Goal: Transaction & Acquisition: Purchase product/service

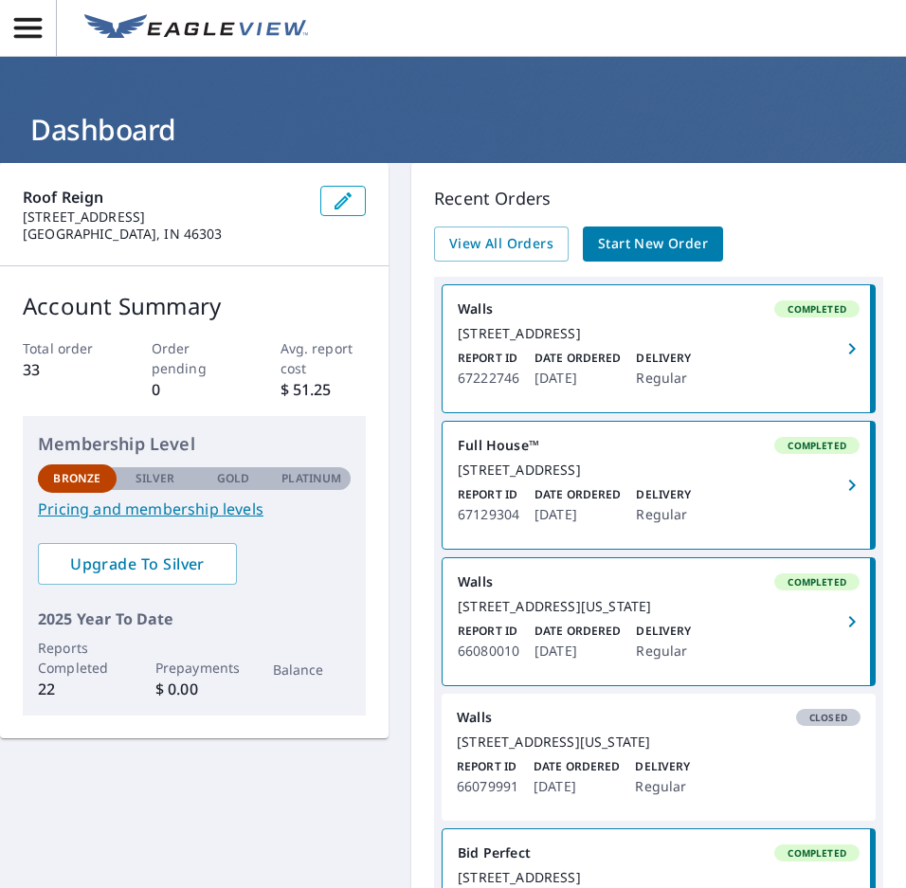
click at [675, 248] on span "Start New Order" at bounding box center [653, 244] width 110 height 24
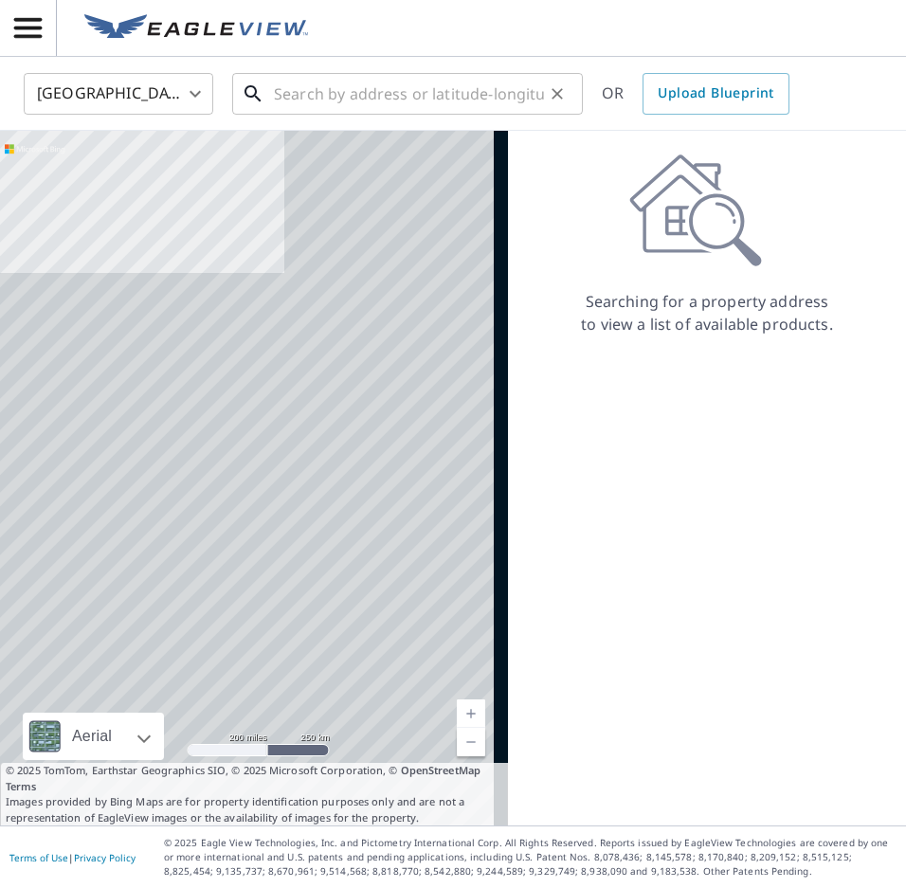
click at [354, 102] on input "text" at bounding box center [409, 93] width 270 height 53
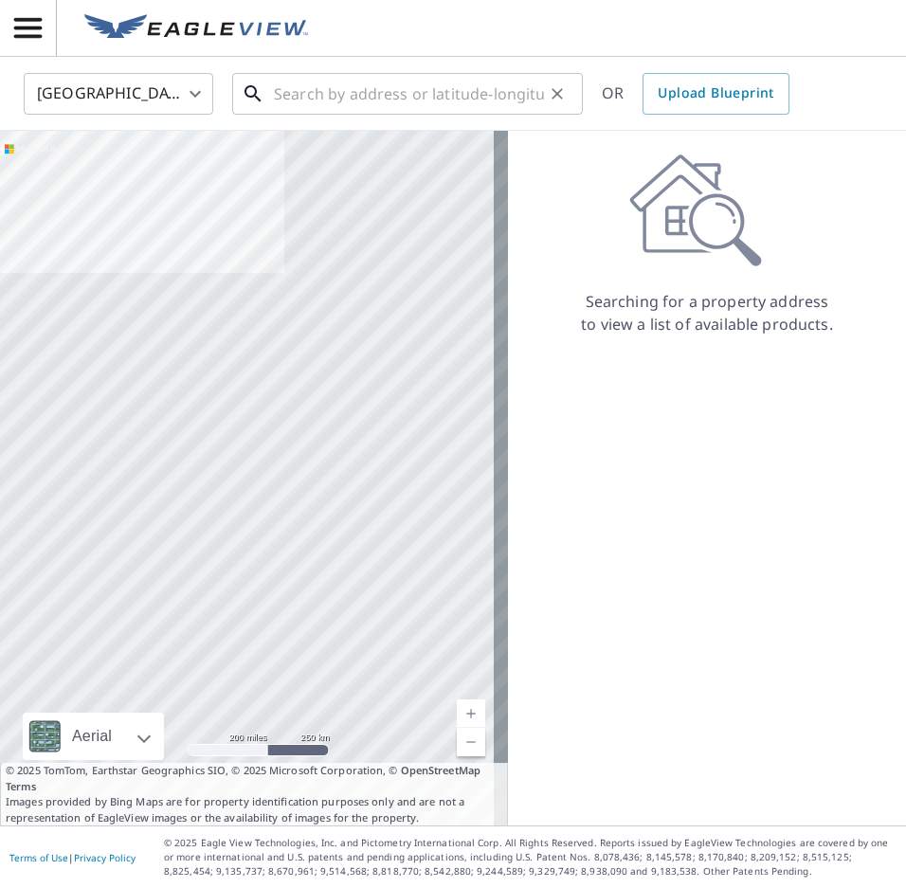
drag, startPoint x: 400, startPoint y: 72, endPoint x: 399, endPoint y: 101, distance: 29.4
click at [400, 72] on input "text" at bounding box center [409, 93] width 270 height 53
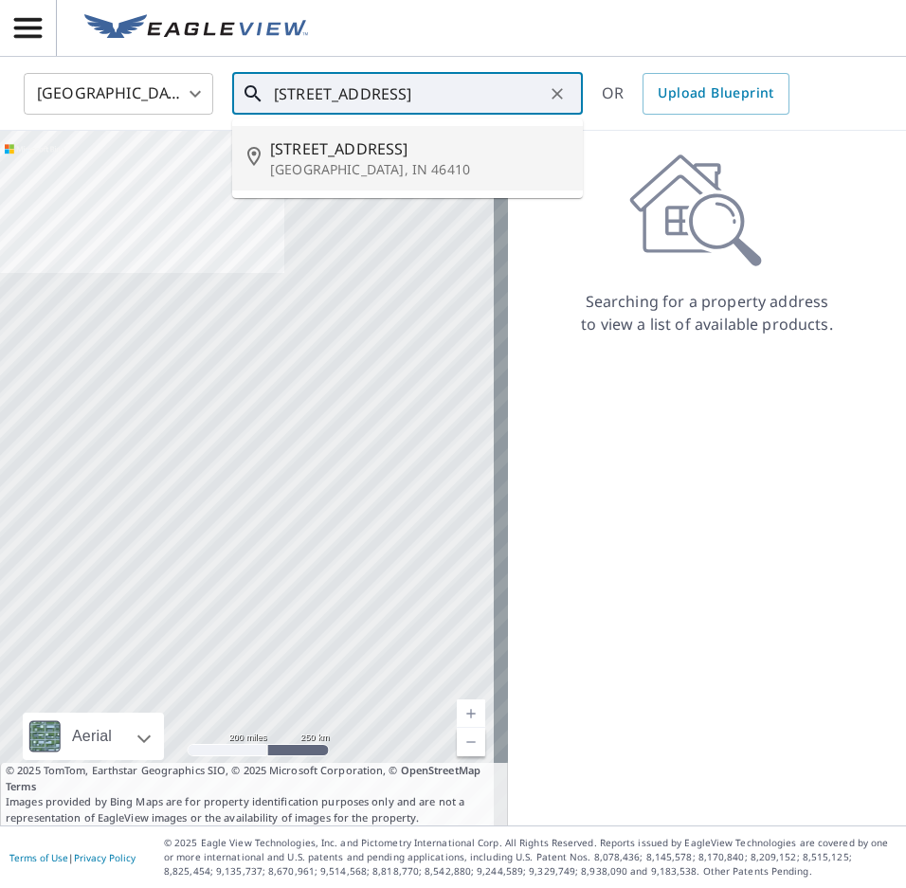
click at [390, 144] on span "[STREET_ADDRESS]" at bounding box center [419, 148] width 298 height 23
type input "[STREET_ADDRESS]"
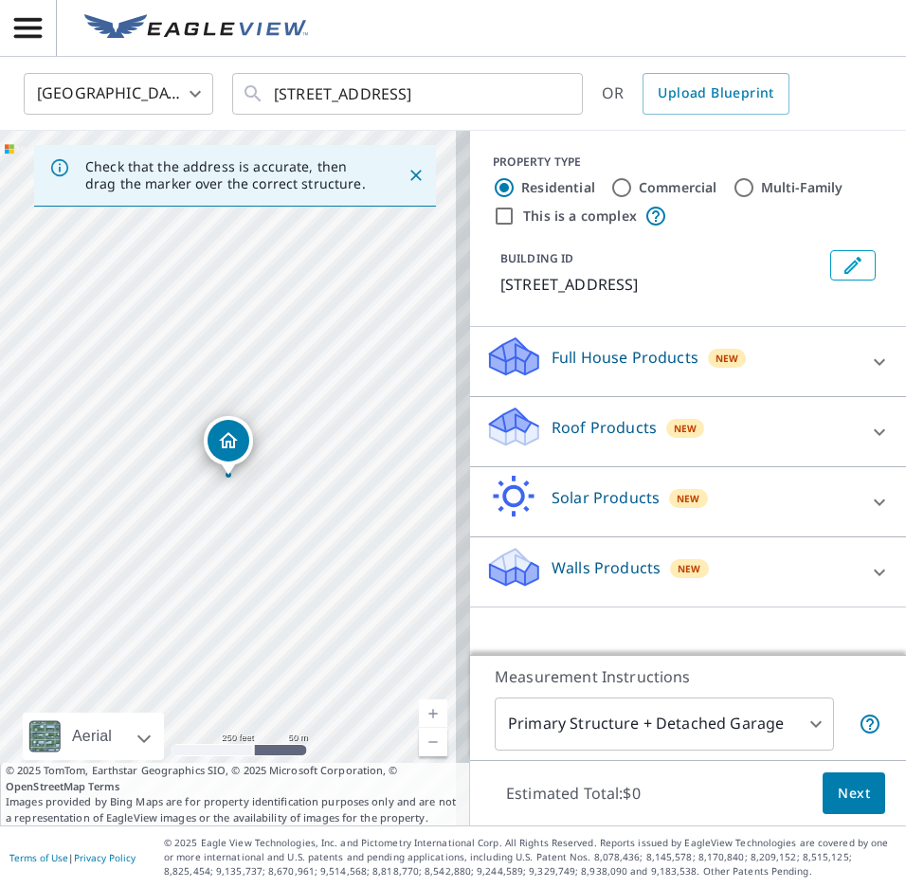
click at [734, 554] on div "Walls Products New" at bounding box center [671, 572] width 372 height 54
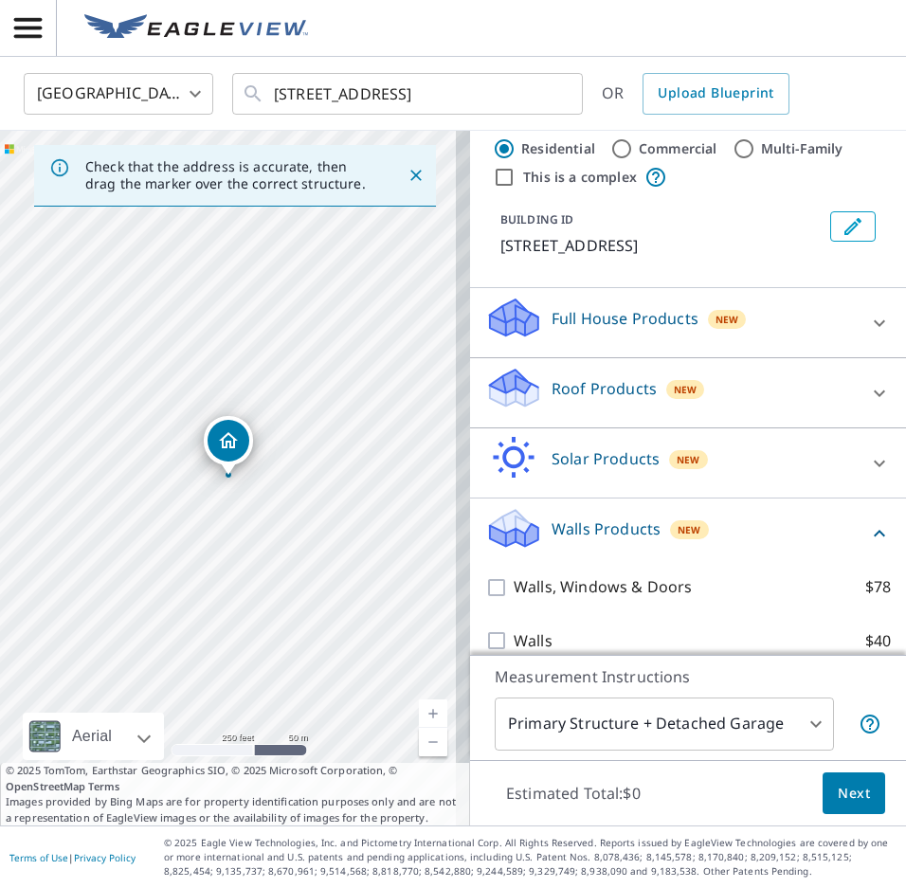
scroll to position [60, 0]
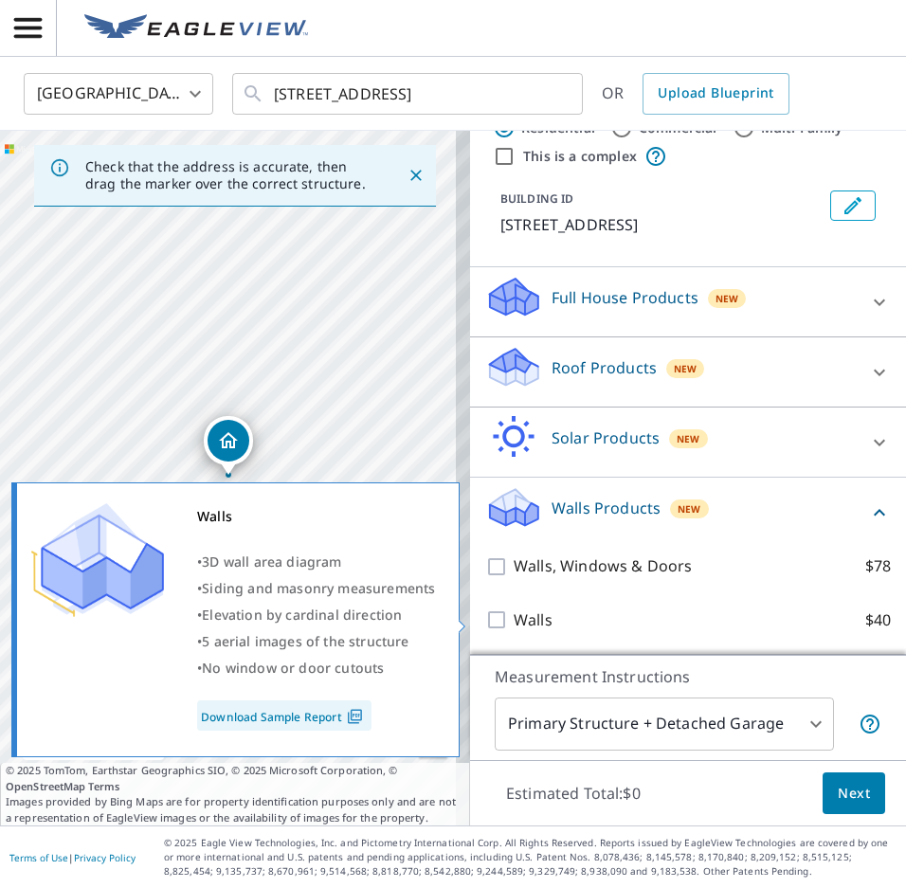
click at [716, 621] on label "Walls $40" at bounding box center [702, 620] width 377 height 24
click at [514, 621] on input "Walls $40" at bounding box center [499, 619] width 28 height 23
checkbox input "true"
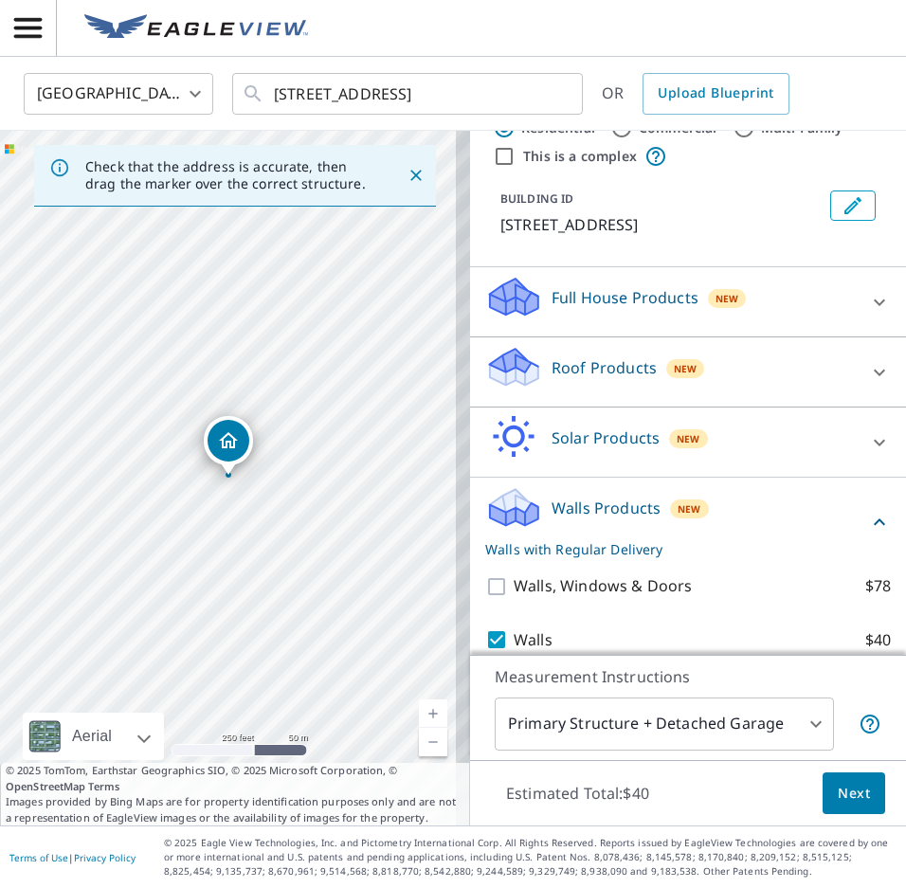
click at [852, 783] on span "Next" at bounding box center [854, 794] width 32 height 24
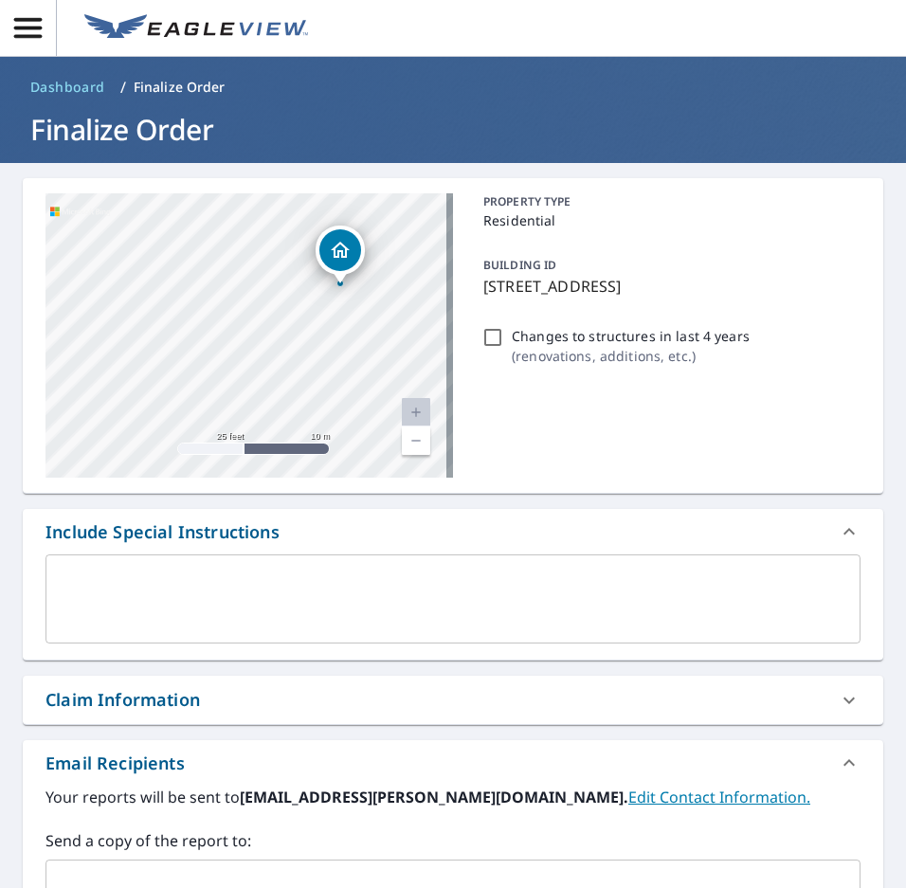
drag, startPoint x: 231, startPoint y: 334, endPoint x: 356, endPoint y: 334, distance: 125.1
click at [356, 334] on div "[STREET_ADDRESS]" at bounding box center [249, 335] width 408 height 284
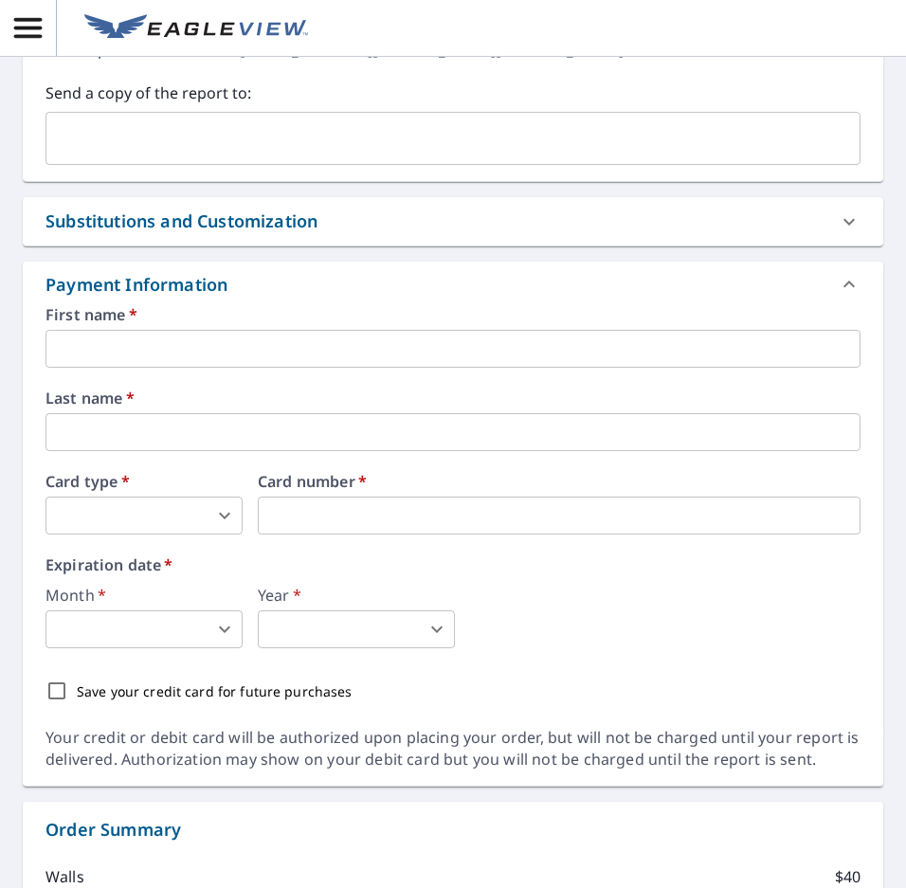
scroll to position [758, 0]
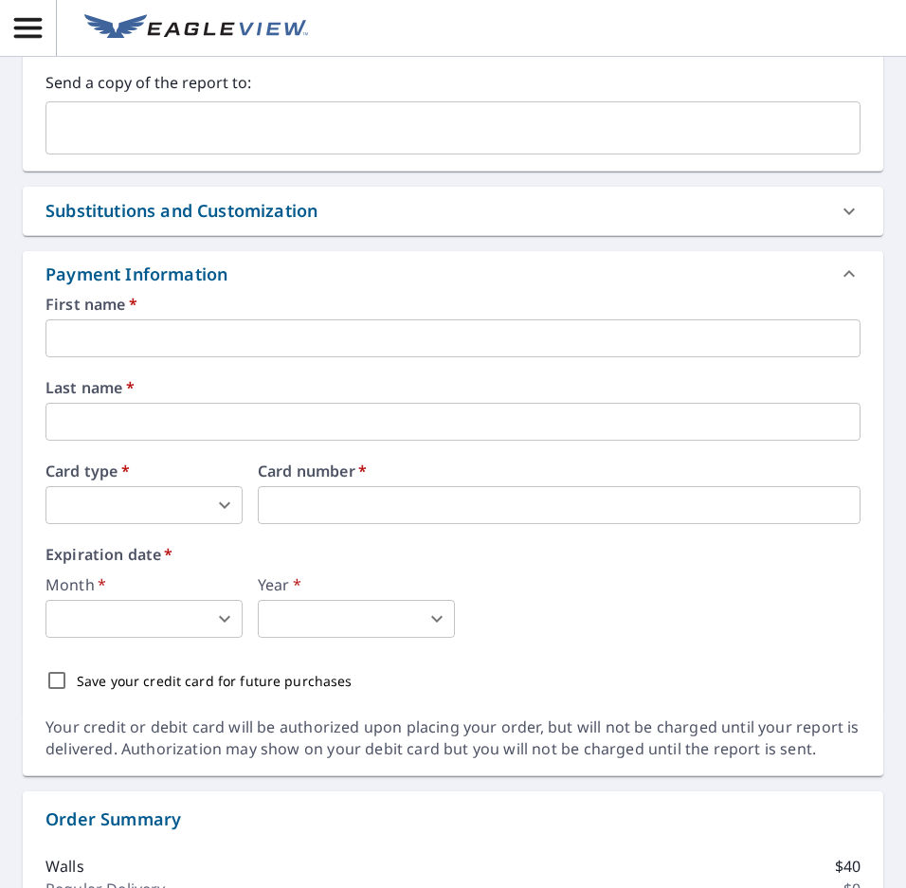
click at [274, 334] on input "text" at bounding box center [452, 338] width 815 height 38
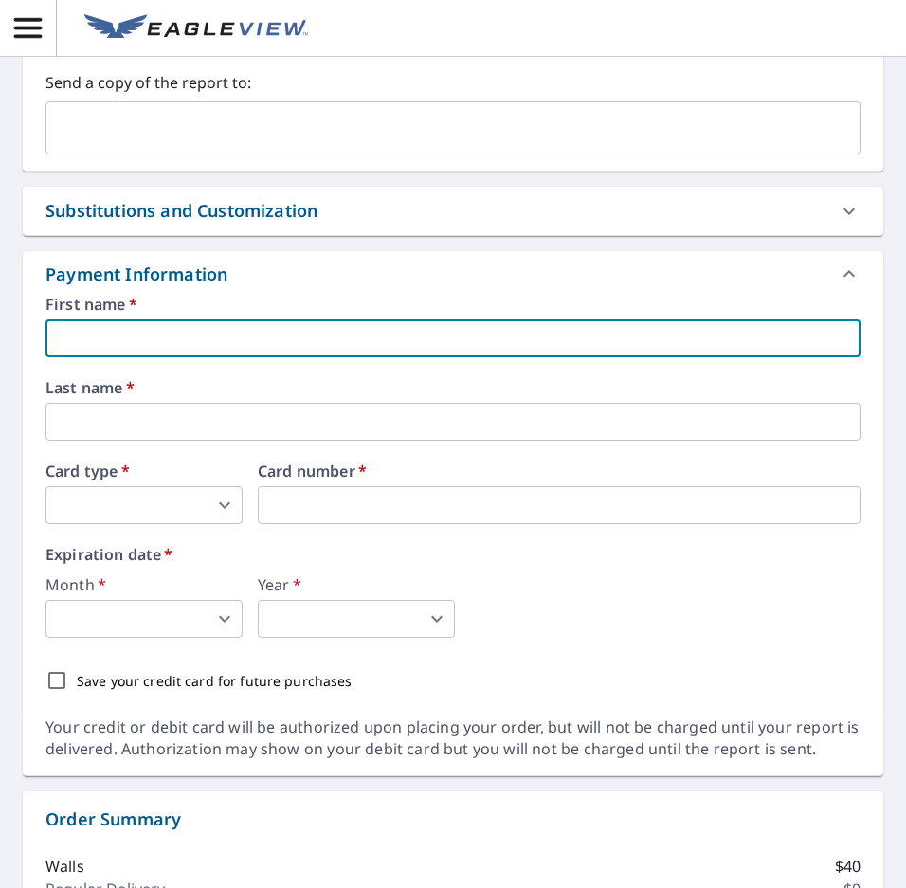
type input "Devan"
type input "[EMAIL_ADDRESS][DOMAIN_NAME]"
type input "[PERSON_NAME]"
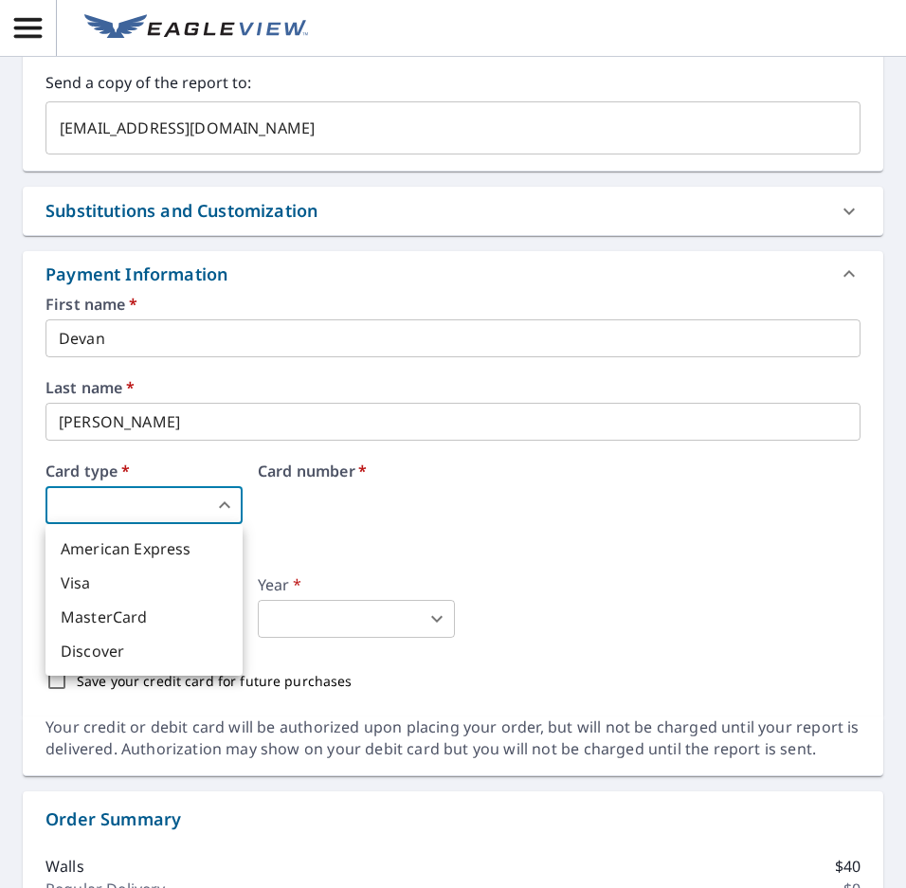
click at [174, 498] on body "DS DS Dashboard / Finalize Order Finalize Order [STREET_ADDRESS] A standard roa…" at bounding box center [453, 444] width 906 height 888
click at [164, 588] on li "Visa" at bounding box center [143, 583] width 197 height 34
type input "2"
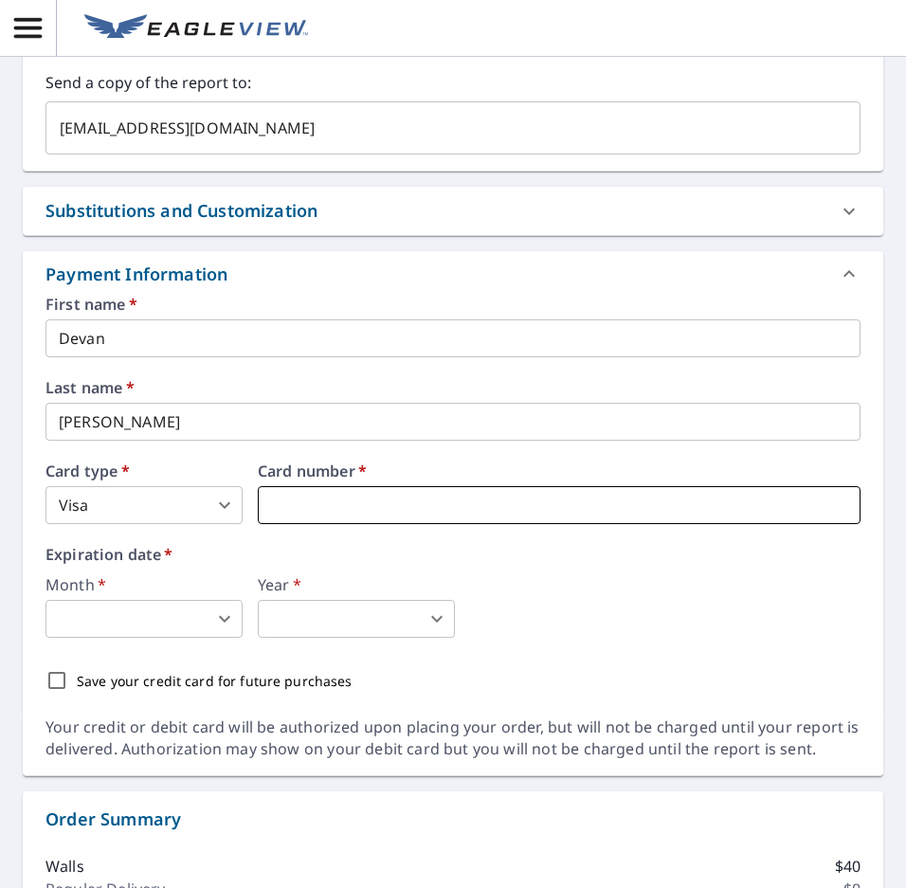
click at [349, 489] on iframe at bounding box center [559, 505] width 603 height 38
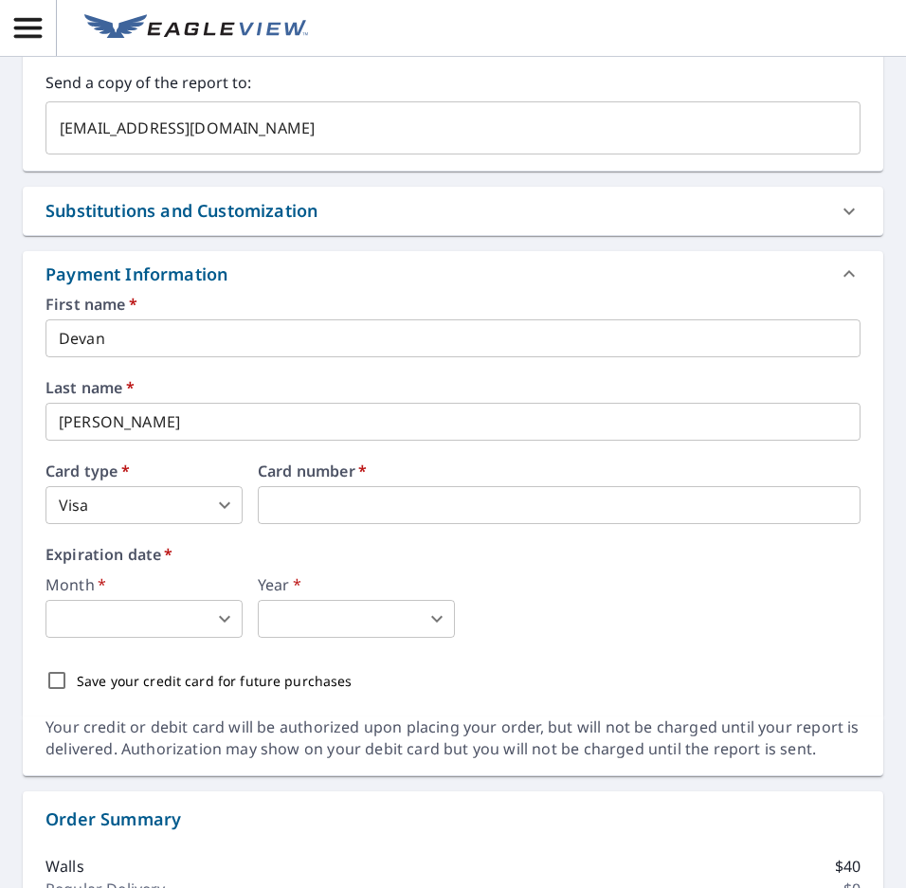
click at [194, 632] on body "DS DS Dashboard / Finalize Order Finalize Order [STREET_ADDRESS] A standard roa…" at bounding box center [453, 444] width 906 height 888
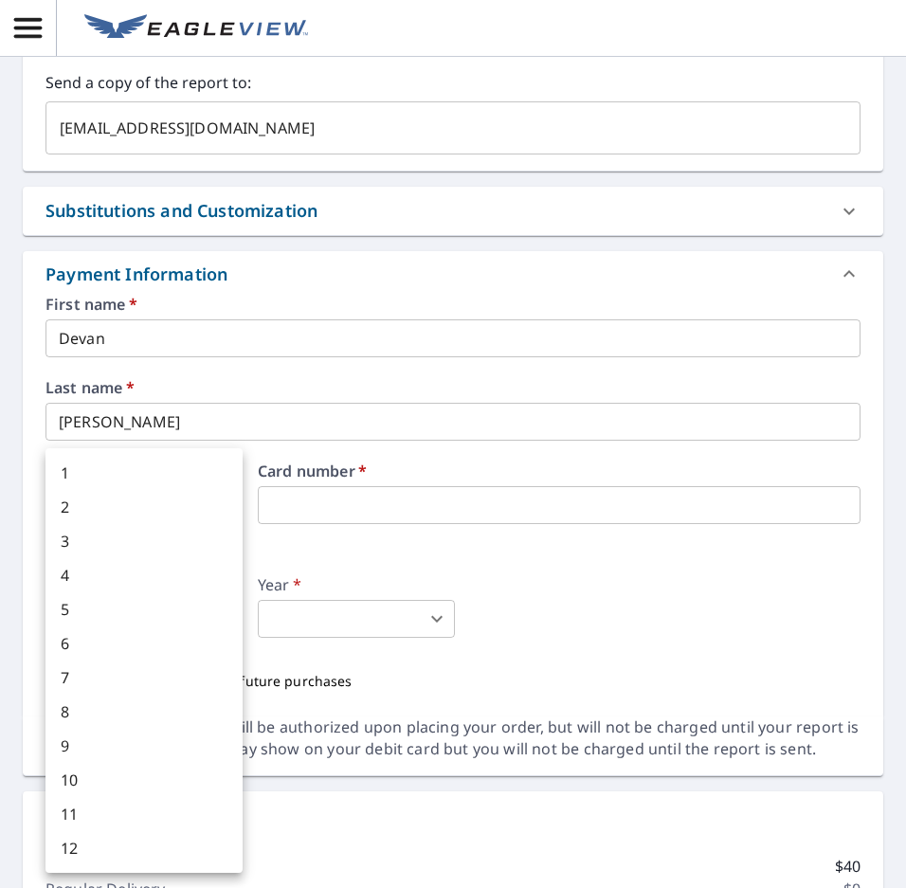
click at [175, 618] on li "5" at bounding box center [143, 609] width 197 height 34
type input "5"
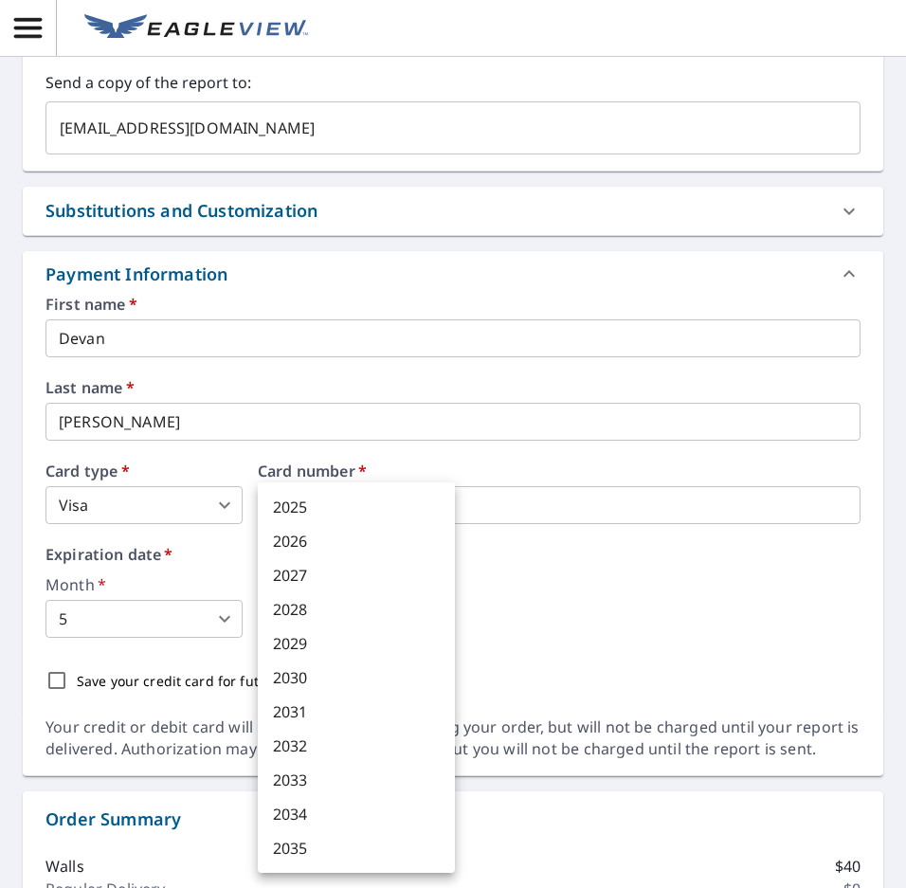
click at [317, 628] on body "DS DS Dashboard / Finalize Order Finalize Order [STREET_ADDRESS] A standard roa…" at bounding box center [453, 444] width 906 height 888
click at [319, 687] on li "2030" at bounding box center [356, 678] width 197 height 34
type input "2030"
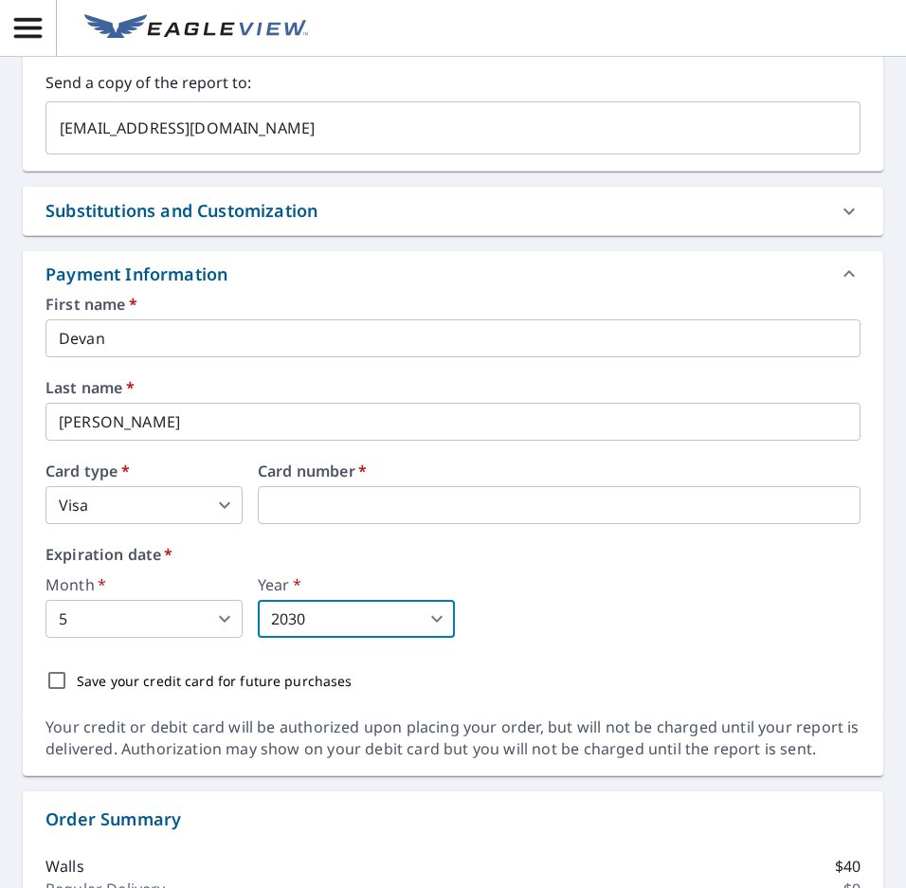
click at [57, 680] on input "Save your credit card for future purchases" at bounding box center [57, 681] width 40 height 40
checkbox input "true"
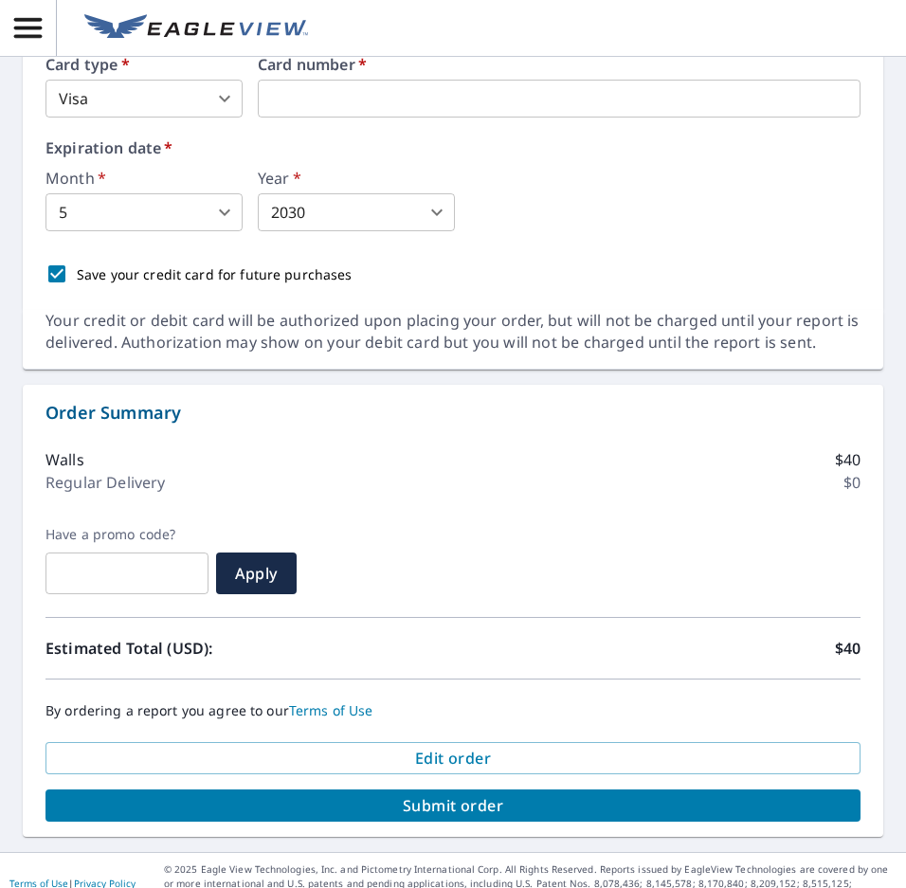
scroll to position [1191, 0]
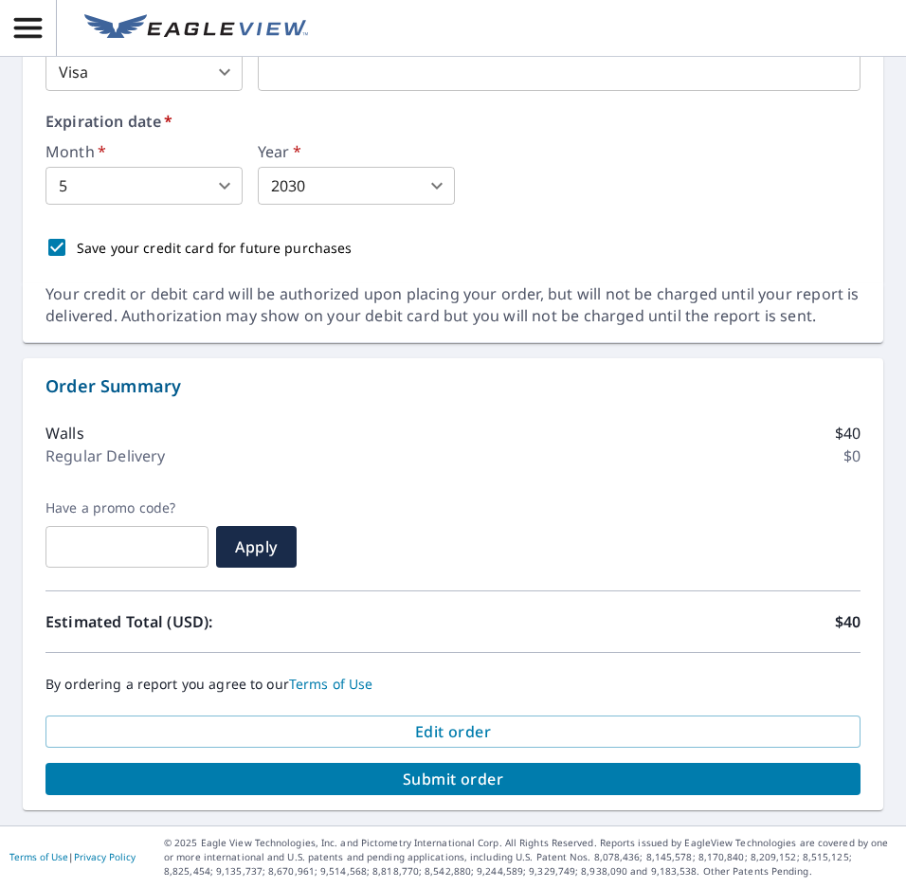
click at [494, 784] on span "Submit order" at bounding box center [453, 779] width 785 height 21
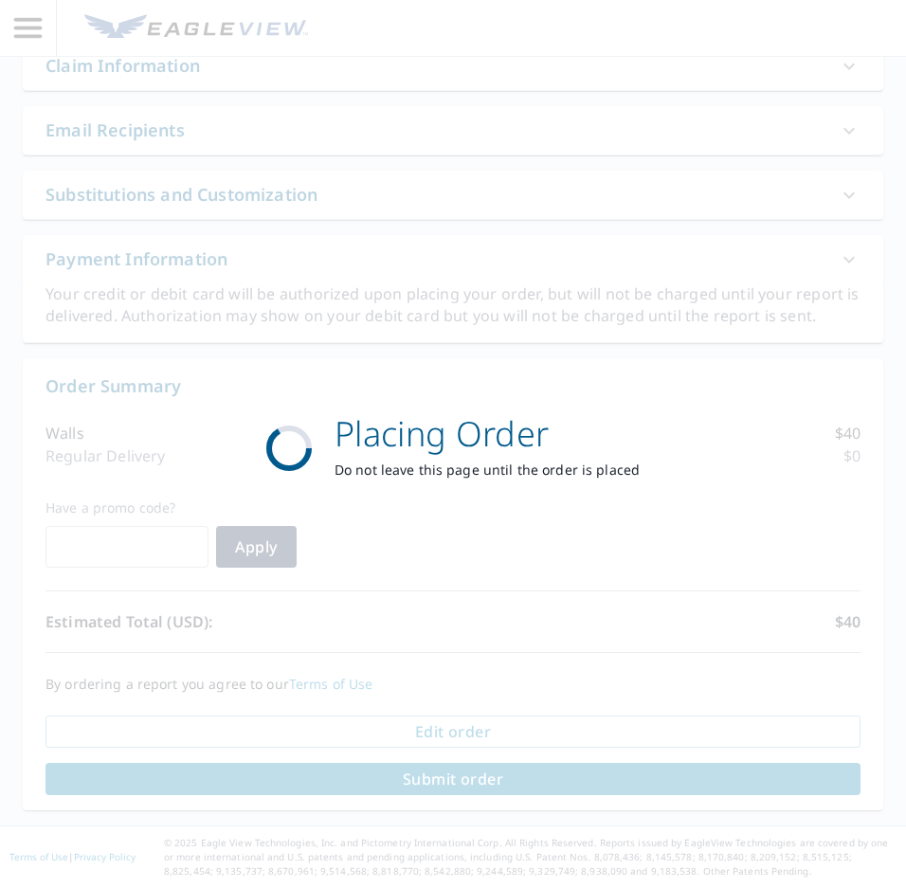
scroll to position [634, 0]
